Goal: Task Accomplishment & Management: Manage account settings

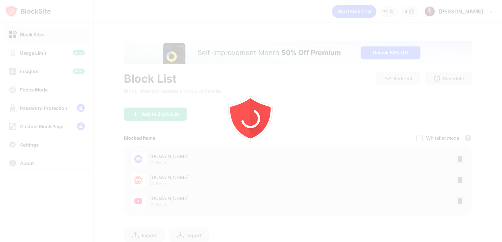
click at [454, 158] on div at bounding box center [251, 121] width 502 height 242
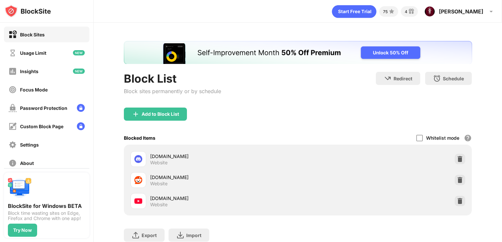
click at [456, 158] on img at bounding box center [459, 159] width 7 height 7
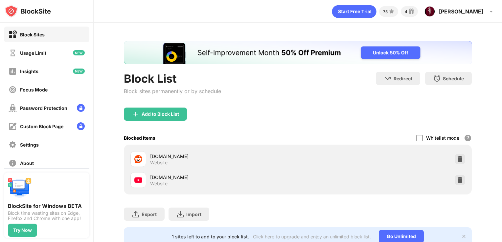
click at [456, 158] on img at bounding box center [459, 159] width 7 height 7
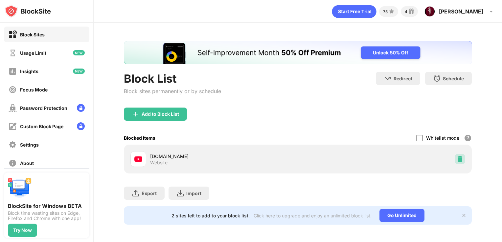
click at [456, 158] on img at bounding box center [459, 159] width 7 height 7
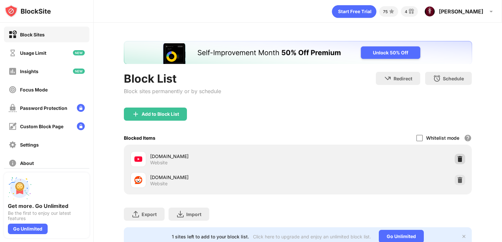
click at [456, 158] on img at bounding box center [459, 159] width 7 height 7
